Goal: Task Accomplishment & Management: Use online tool/utility

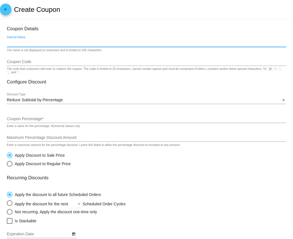
click at [65, 45] on input "Internal Name" at bounding box center [146, 43] width 279 height 5
paste input "DRAONA"
type input "DRAONA"
click at [51, 61] on input "Coupon Code" at bounding box center [146, 62] width 279 height 5
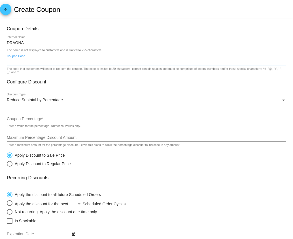
paste input "DRAONA"
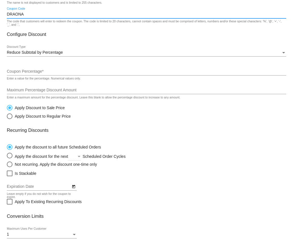
scroll to position [67, 0]
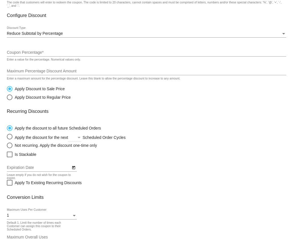
type input "DRAONA"
click at [49, 54] on input "Coupon Percentage *" at bounding box center [146, 52] width 279 height 5
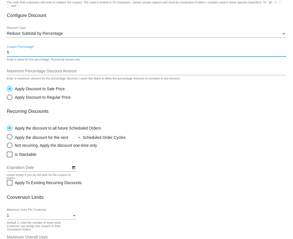
type input "5"
click at [45, 67] on div "Maximum Percentage Discount Amount" at bounding box center [146, 69] width 279 height 11
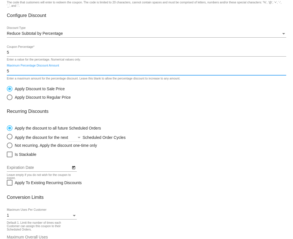
scroll to position [110, 0]
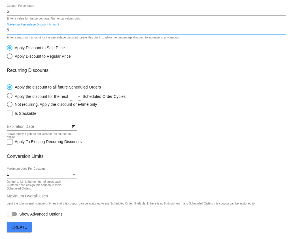
type input "5"
click at [31, 171] on div "1 Maximum Uses Per Customer" at bounding box center [42, 173] width 70 height 11
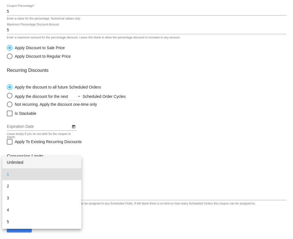
click at [25, 163] on span "Unlimited" at bounding box center [42, 163] width 70 height 12
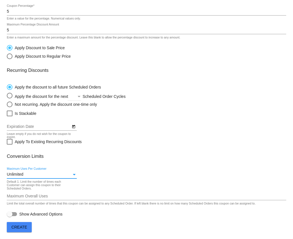
click at [21, 229] on span "Create" at bounding box center [19, 227] width 16 height 5
